Goal: Task Accomplishment & Management: Manage account settings

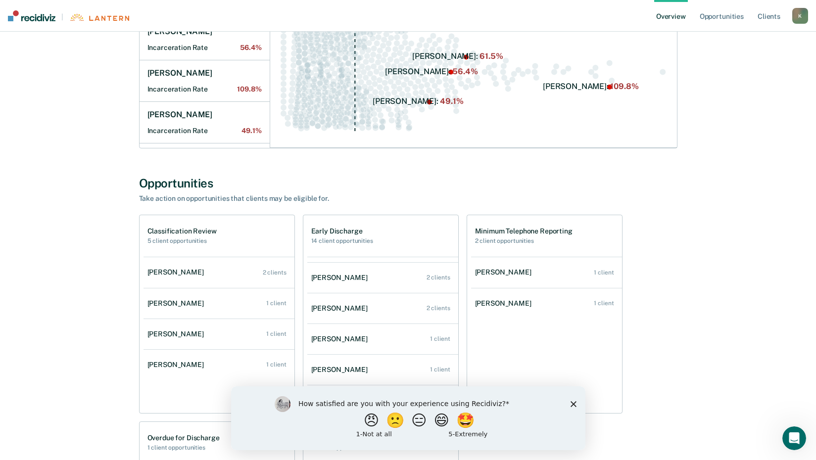
scroll to position [71, 0]
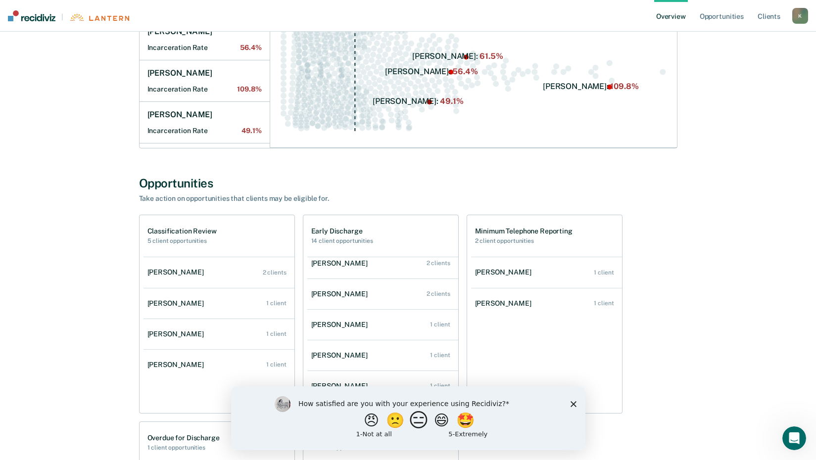
click at [413, 424] on button "😑" at bounding box center [419, 420] width 23 height 20
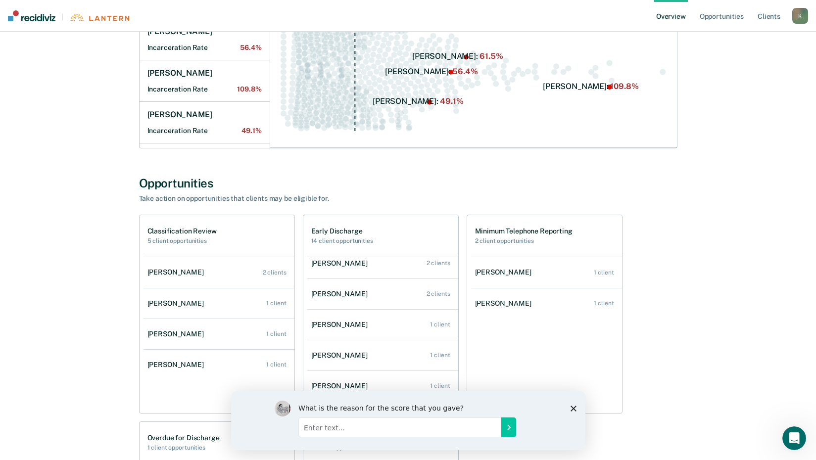
drag, startPoint x: 572, startPoint y: 409, endPoint x: 559, endPoint y: 397, distance: 18.2
click at [571, 409] on polygon "Close survey" at bounding box center [573, 408] width 6 height 6
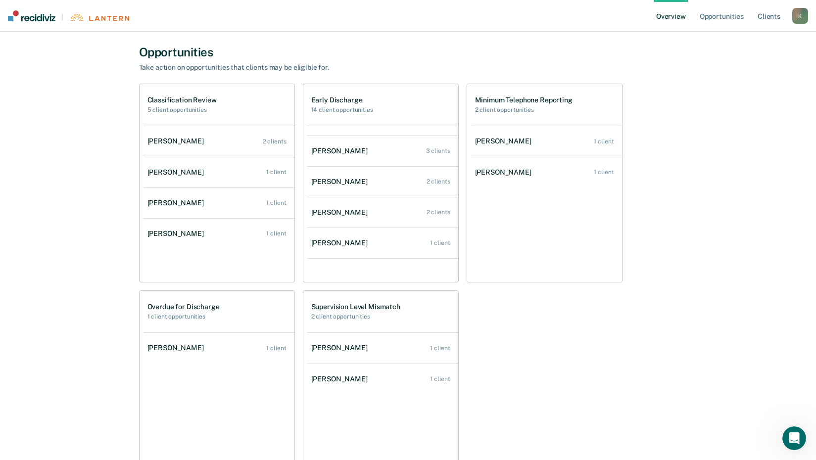
scroll to position [346, 0]
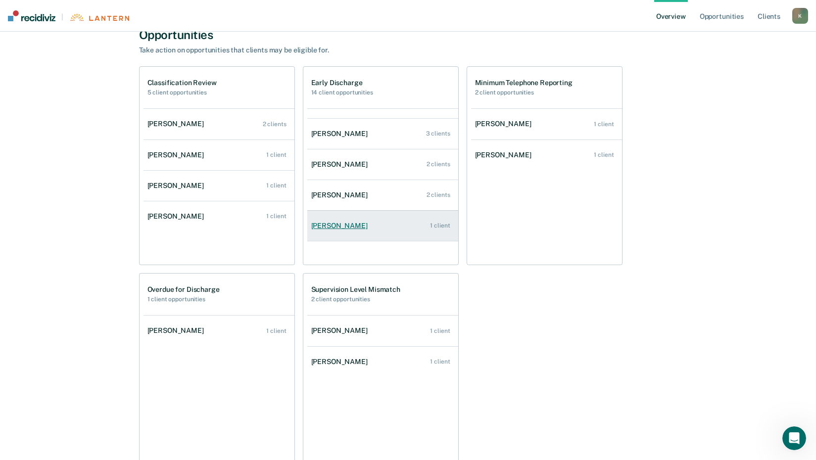
drag, startPoint x: 140, startPoint y: 65, endPoint x: 385, endPoint y: 233, distance: 297.5
click at [385, 233] on div "Opportunities Take action on opportunities that clients may be eligible for. Cl…" at bounding box center [408, 250] width 538 height 444
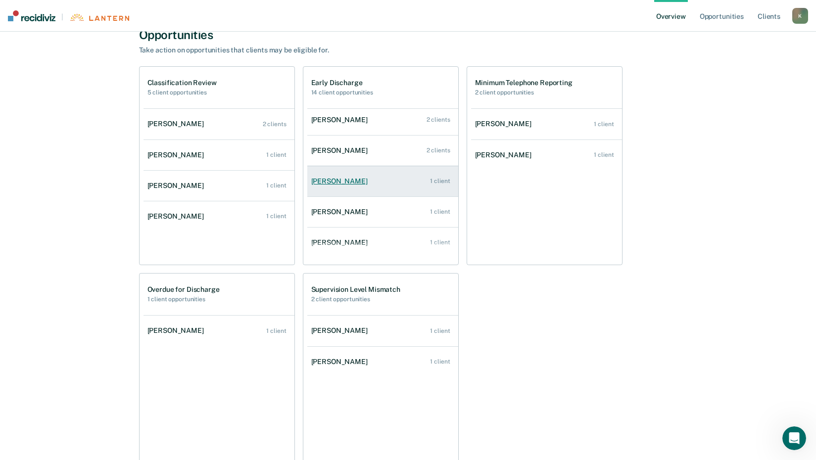
scroll to position [71, 0]
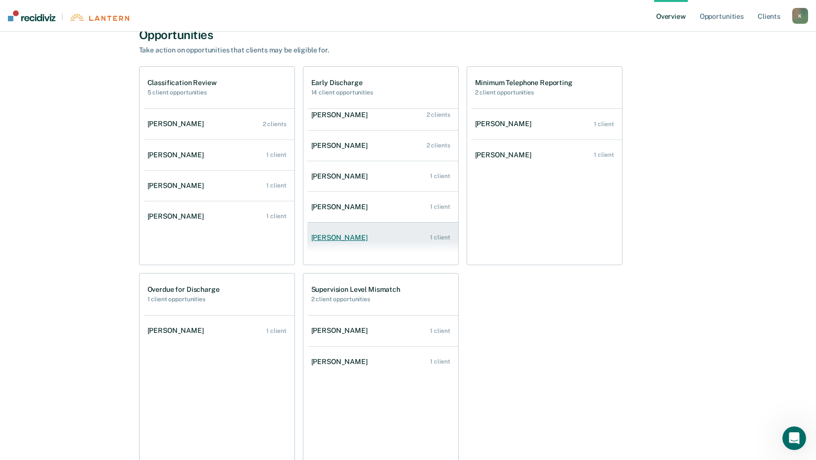
click at [385, 236] on link "[PERSON_NAME] 1 client" at bounding box center [382, 238] width 151 height 28
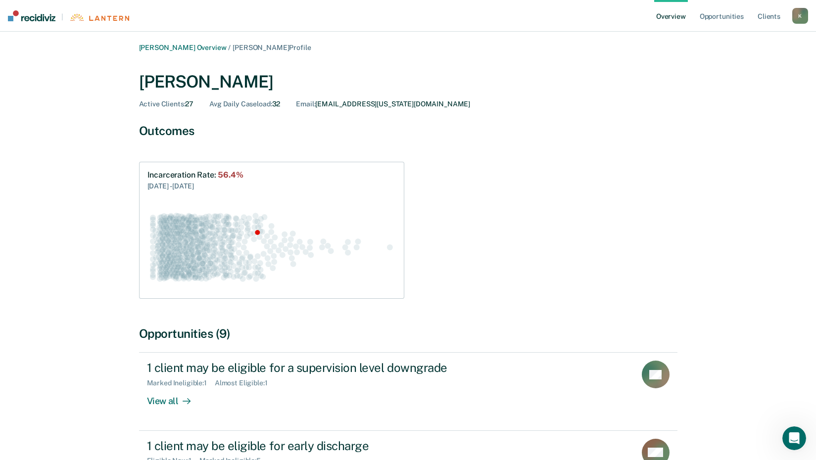
click at [666, 14] on link "Overview" at bounding box center [671, 16] width 34 height 32
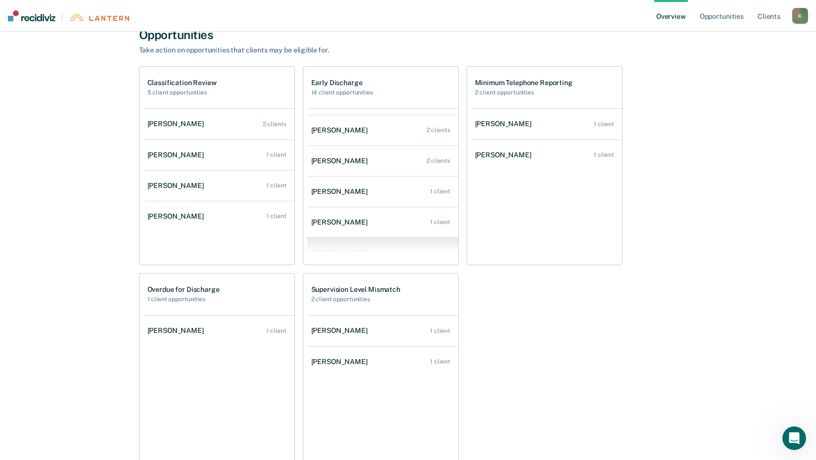
scroll to position [71, 0]
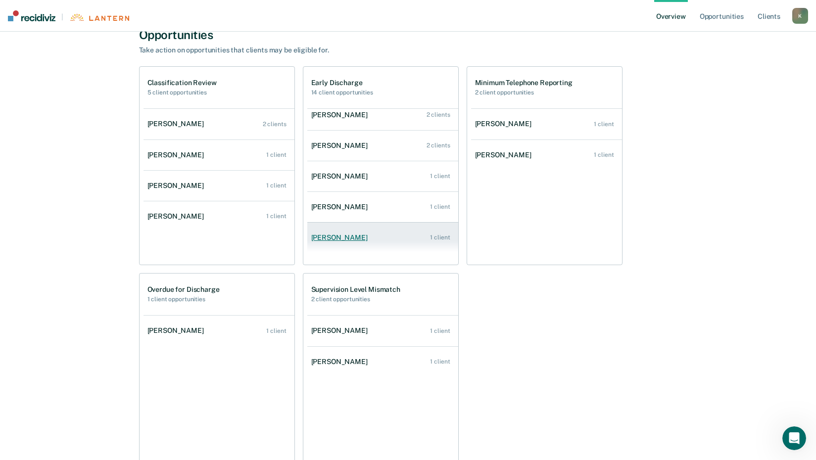
click at [397, 236] on link "[PERSON_NAME] 1 client" at bounding box center [382, 238] width 151 height 28
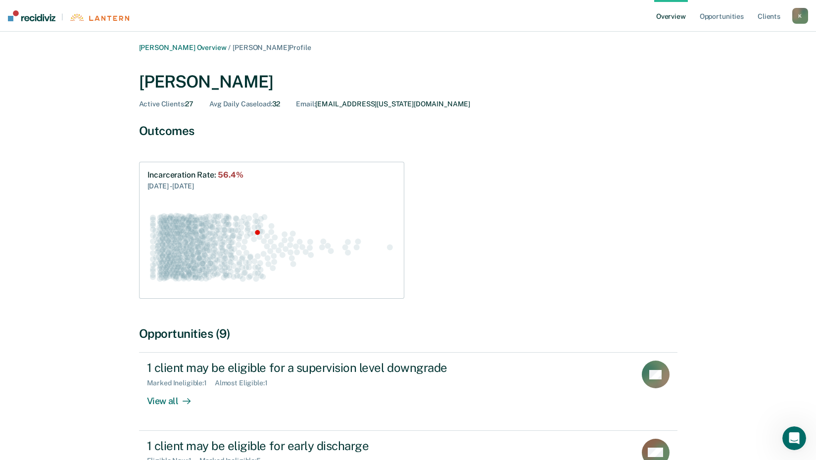
click at [680, 14] on link "Overview" at bounding box center [671, 16] width 34 height 32
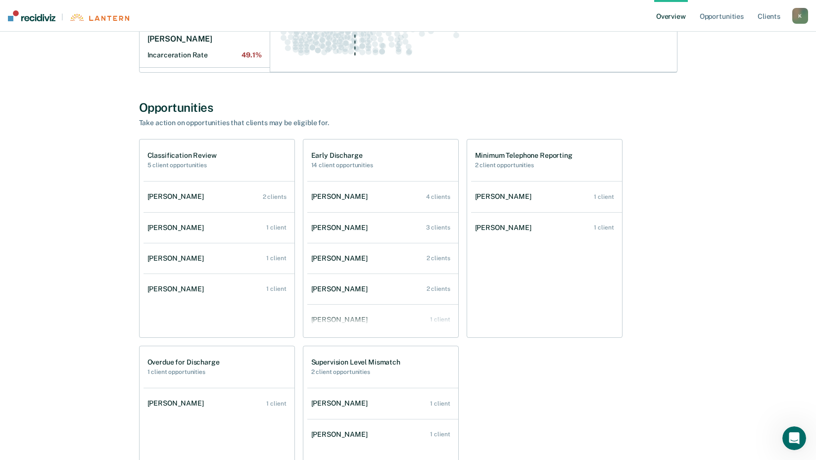
scroll to position [297, 0]
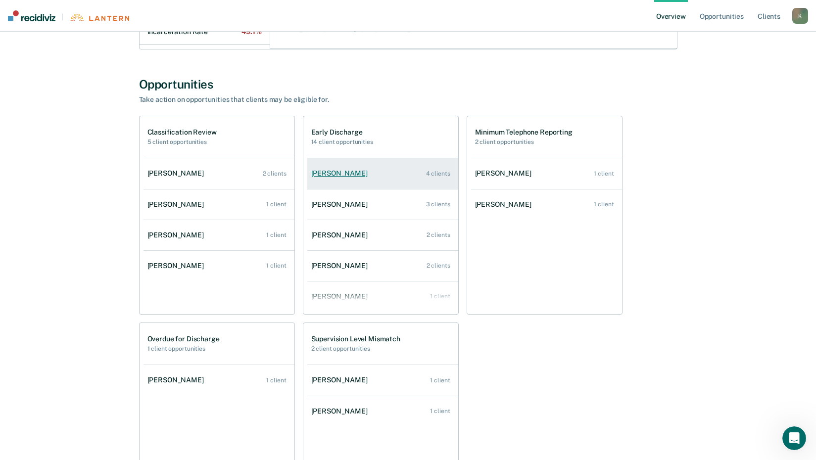
click at [324, 172] on div "[PERSON_NAME]" at bounding box center [341, 173] width 60 height 8
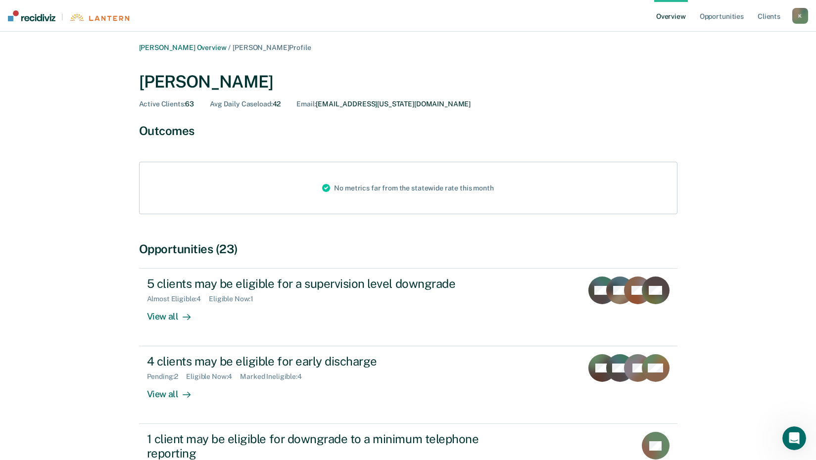
click at [671, 15] on link "Overview" at bounding box center [671, 16] width 34 height 32
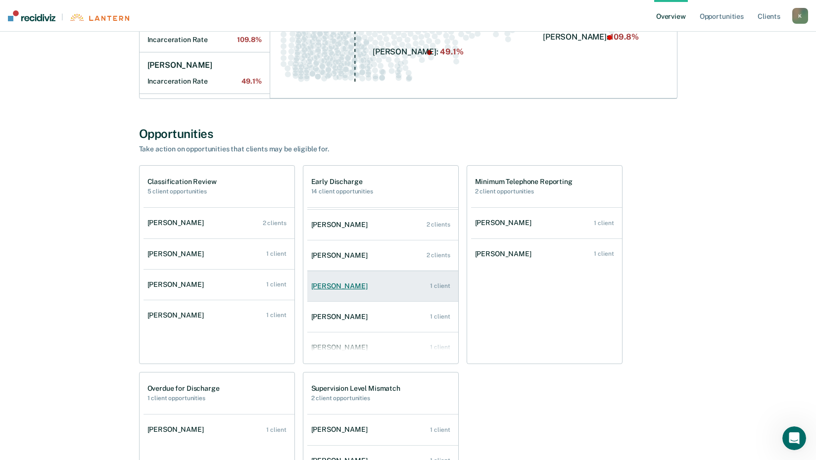
scroll to position [71, 0]
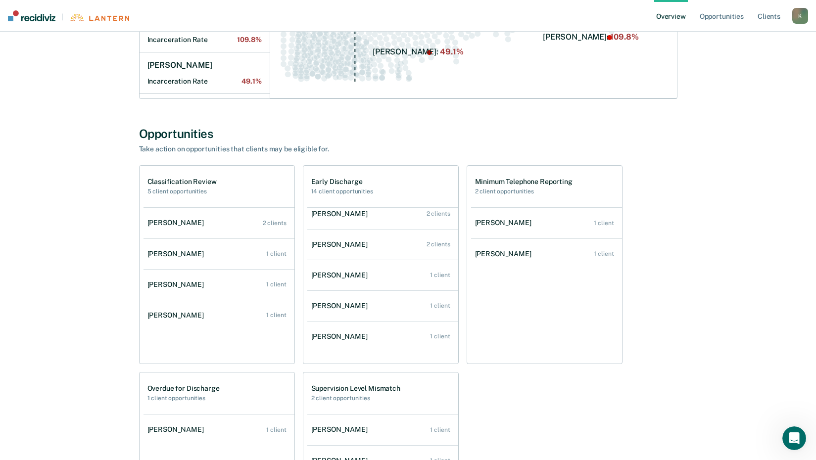
drag, startPoint x: 138, startPoint y: 158, endPoint x: 395, endPoint y: 366, distance: 331.1
click at [395, 366] on div "[PERSON_NAME] Overview Region : 2 Team : 12 Agents Outcomes Measure your team’s…" at bounding box center [408, 197] width 594 height 802
drag, startPoint x: 395, startPoint y: 366, endPoint x: 326, endPoint y: 337, distance: 75.0
copy div "Take action on opportunities that clients may be eligible for. Classification R…"
click at [801, 16] on div "K" at bounding box center [800, 16] width 16 height 16
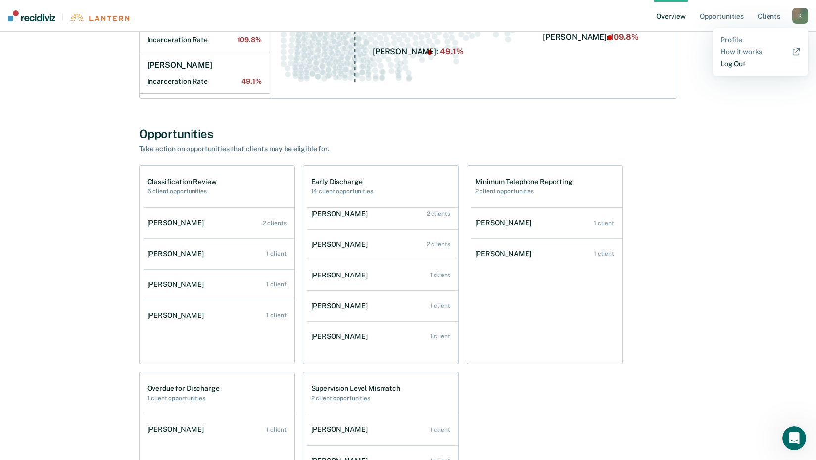
click at [731, 66] on link "Log Out" at bounding box center [760, 64] width 80 height 8
